Goal: Information Seeking & Learning: Learn about a topic

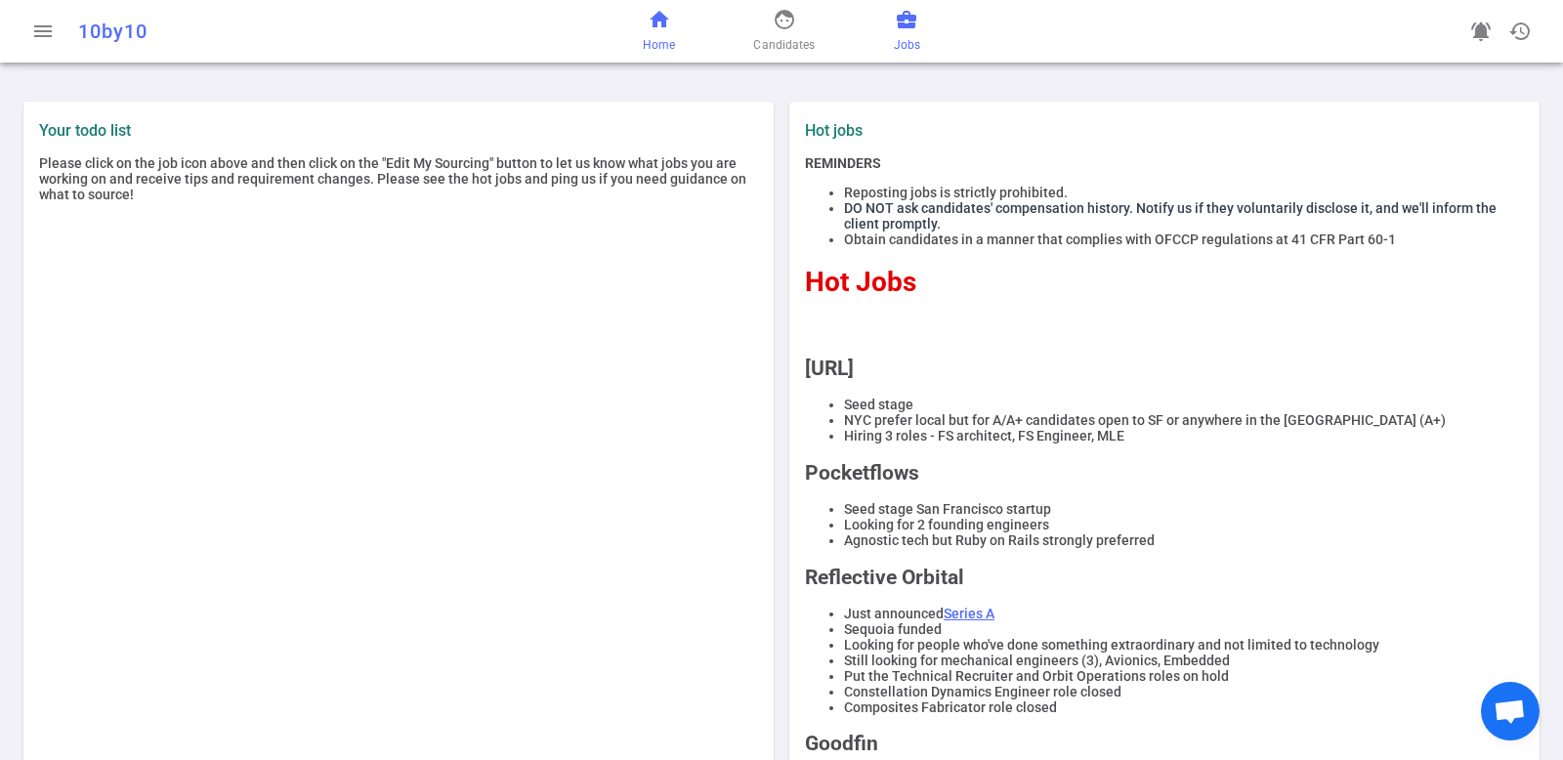
click at [913, 29] on span "business_center" at bounding box center [906, 19] width 23 height 23
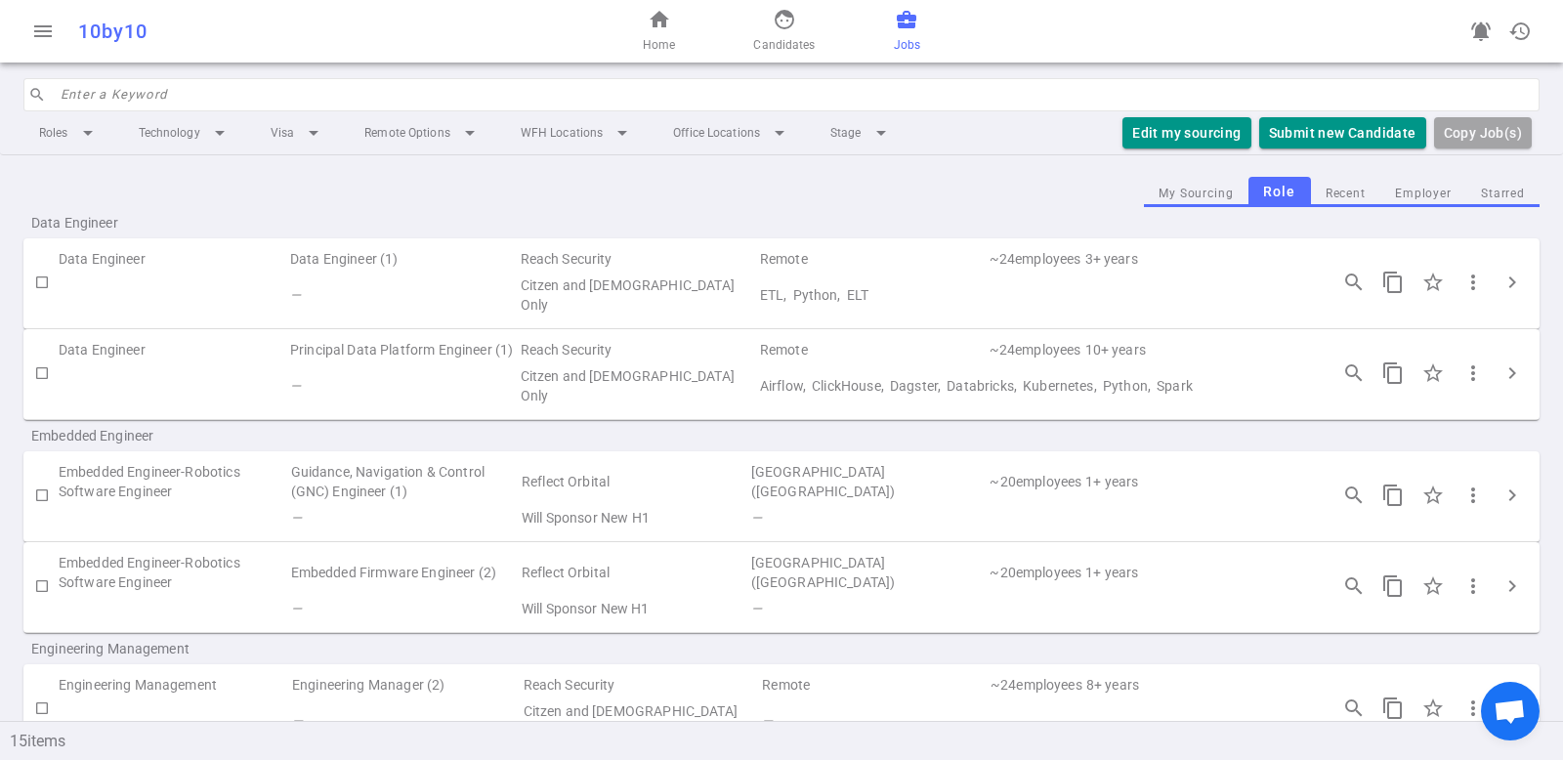
click at [330, 97] on input "search" at bounding box center [795, 94] width 1468 height 31
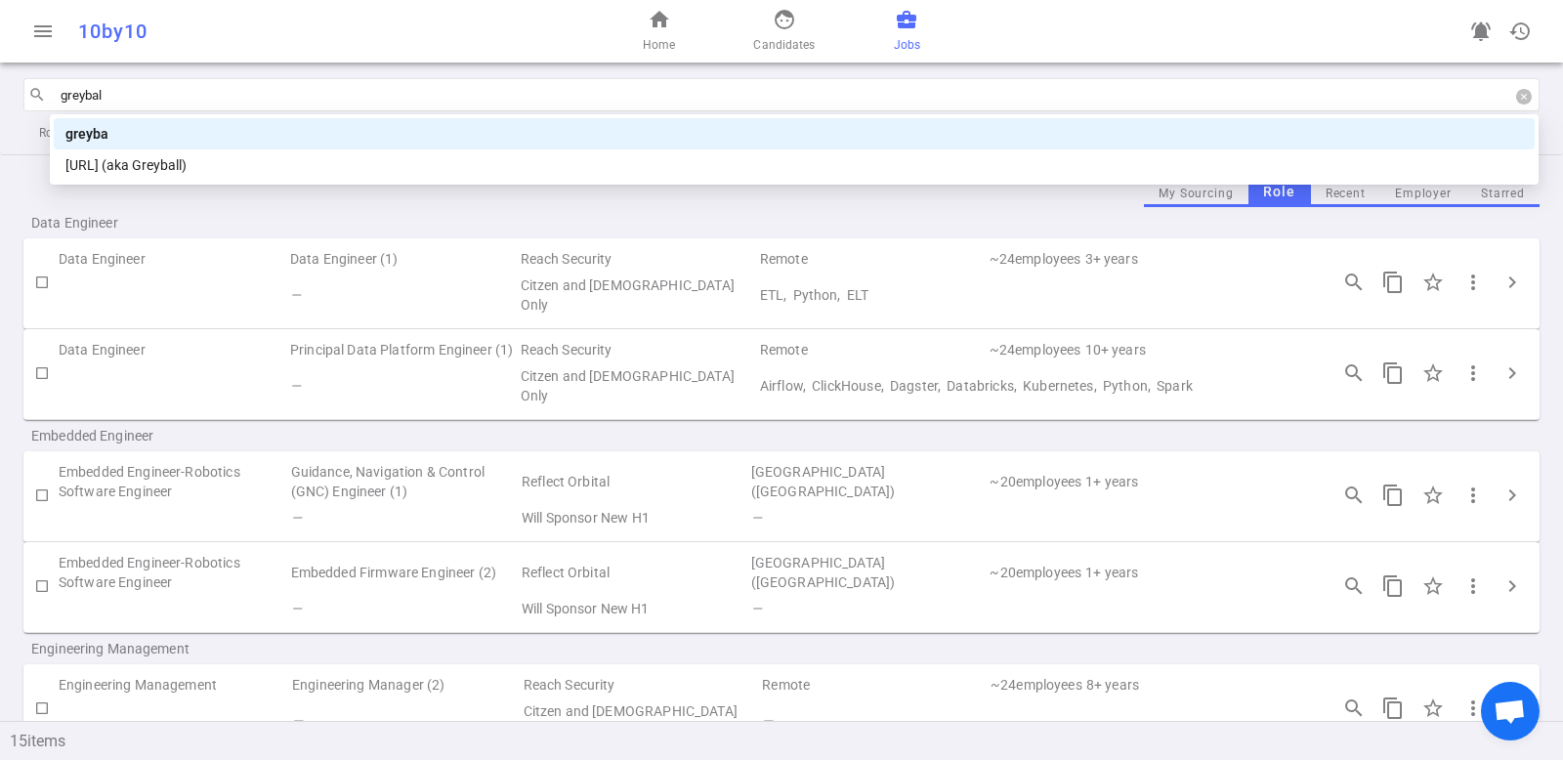
type input "greyball"
click at [146, 132] on div "greyball" at bounding box center [794, 133] width 1458 height 21
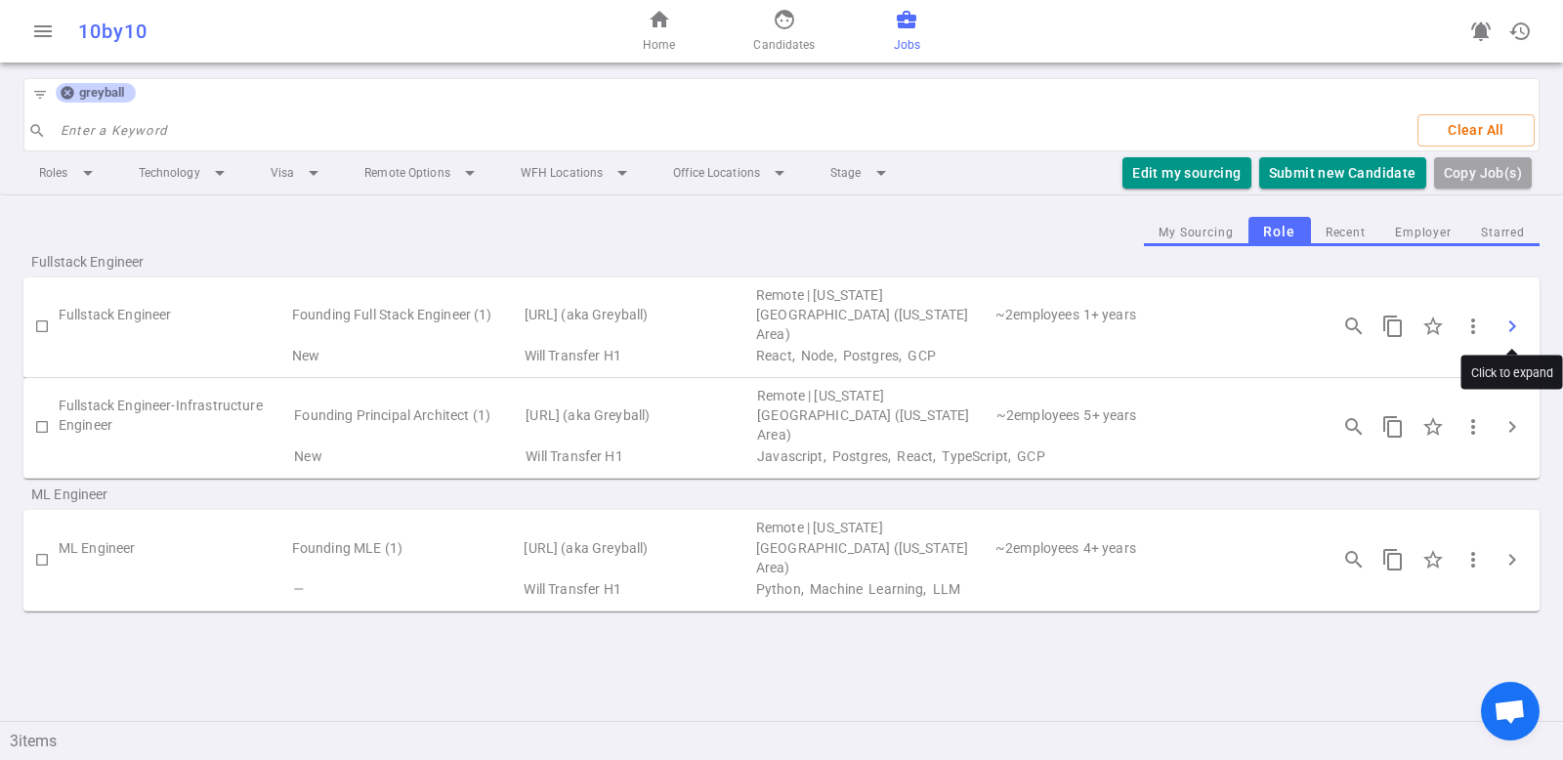
click at [1508, 324] on span "chevron_right" at bounding box center [1512, 326] width 23 height 23
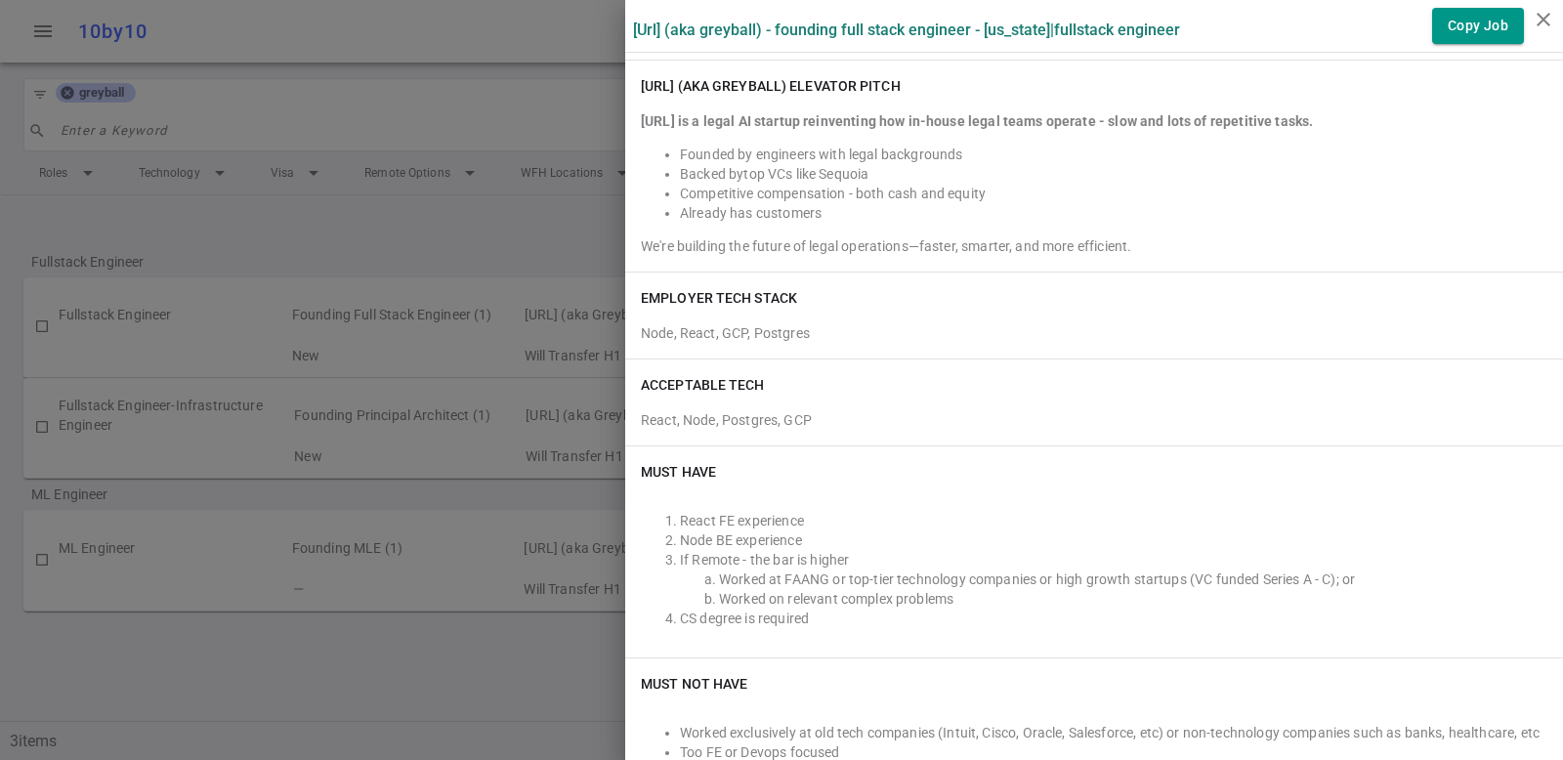
scroll to position [457, 0]
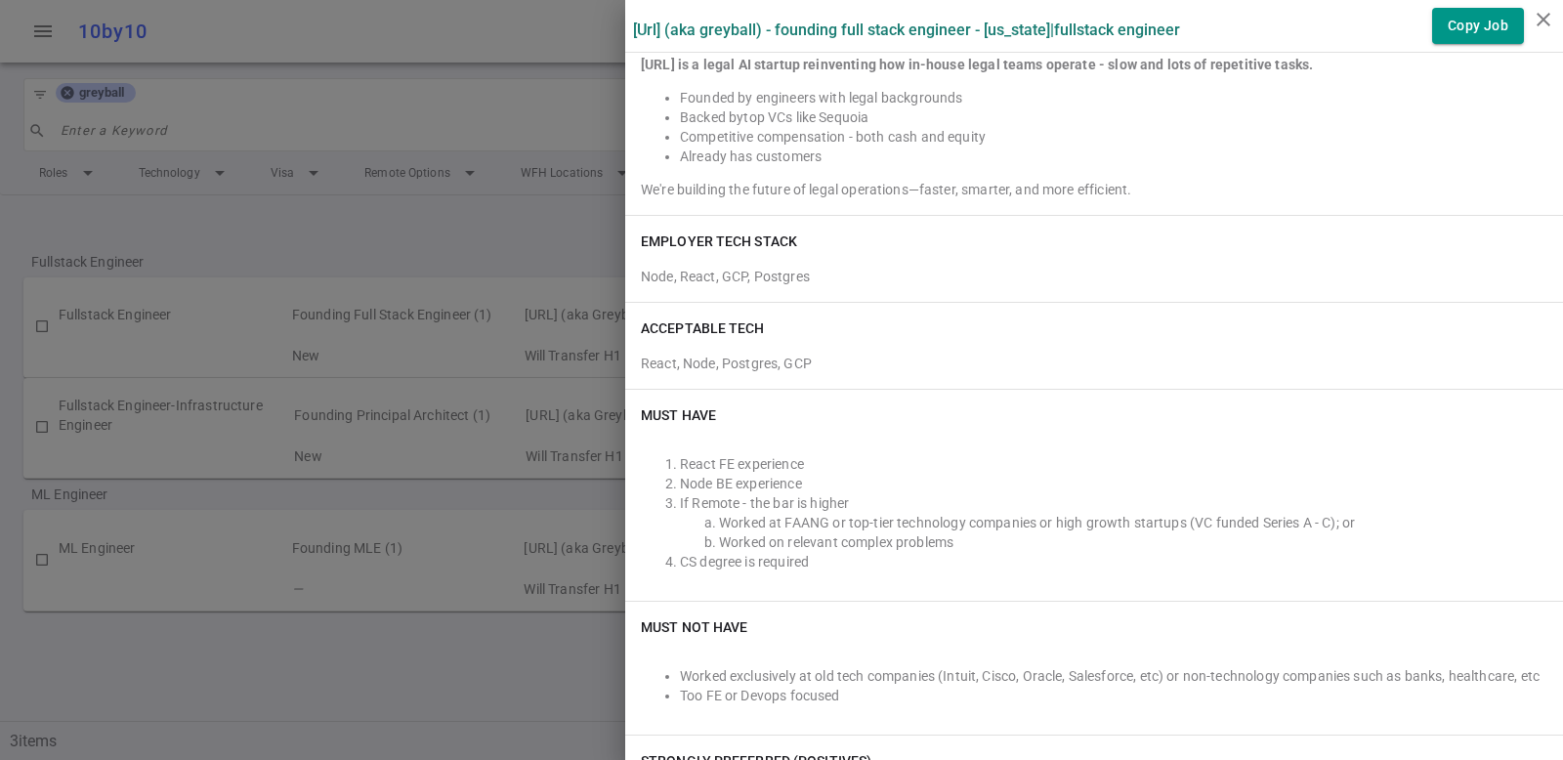
drag, startPoint x: 1186, startPoint y: 87, endPoint x: 1039, endPoint y: 104, distance: 148.5
click at [1039, 104] on ul "Founded by engineers with legal backgrounds Backed by top VCs like Sequoia Comp…" at bounding box center [1094, 127] width 907 height 78
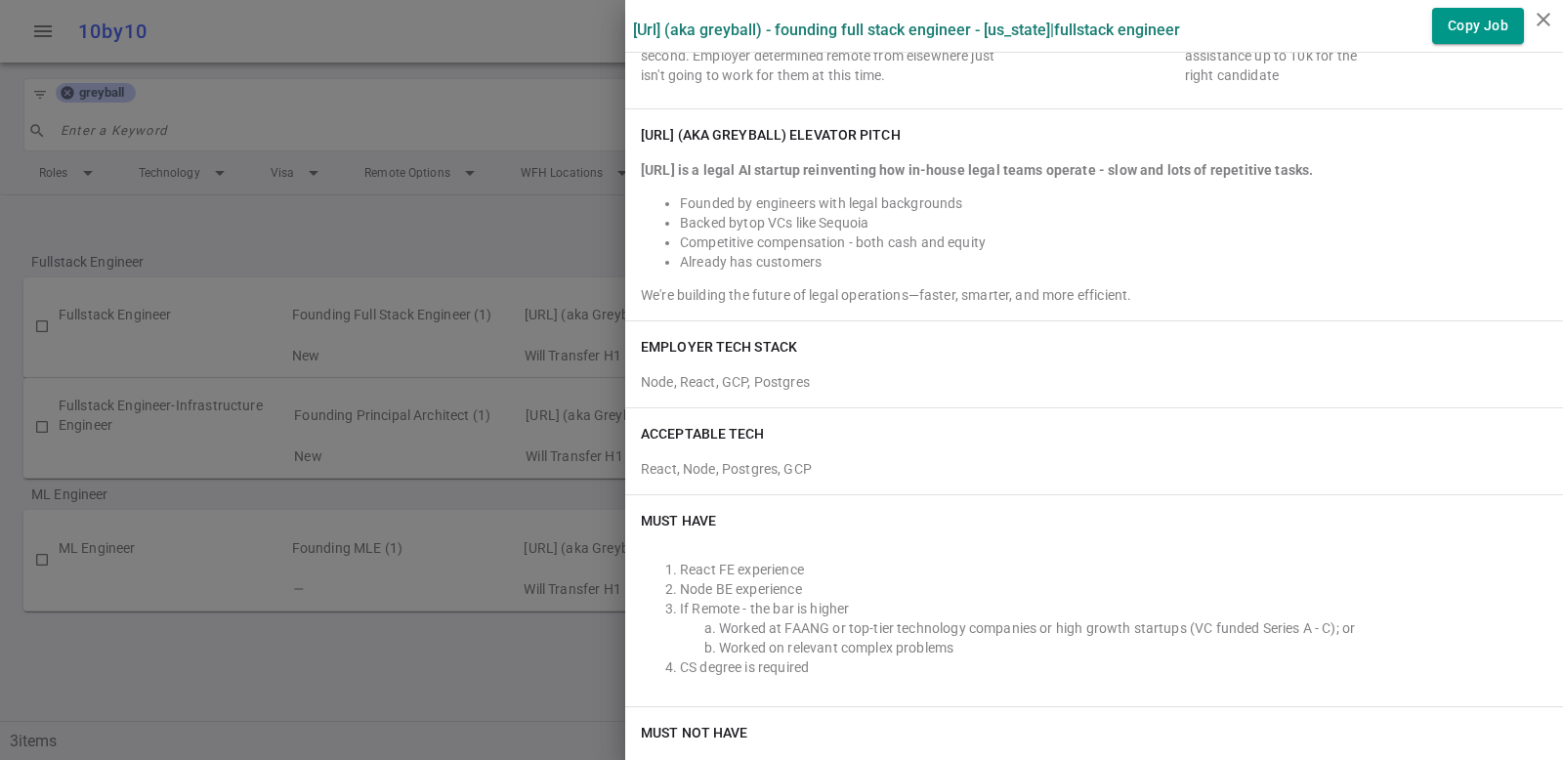
scroll to position [351, 0]
drag, startPoint x: 1545, startPoint y: 14, endPoint x: 1532, endPoint y: 25, distance: 17.3
click at [1545, 14] on icon "close" at bounding box center [1543, 19] width 23 height 23
